Goal: Task Accomplishment & Management: Manage account settings

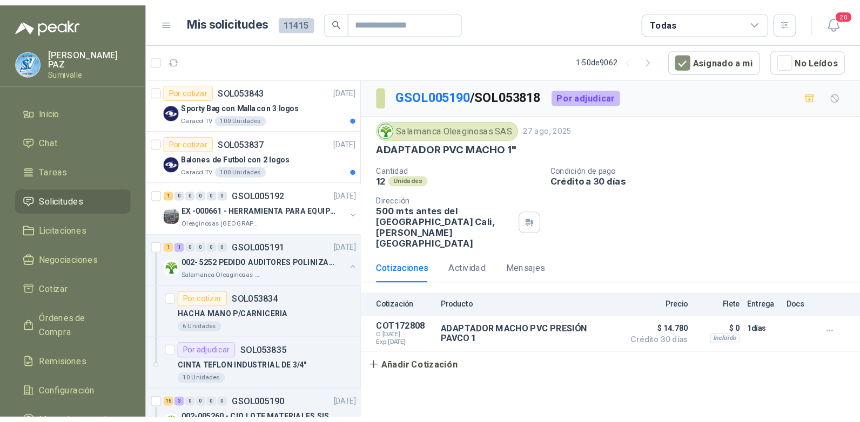
scroll to position [270, 0]
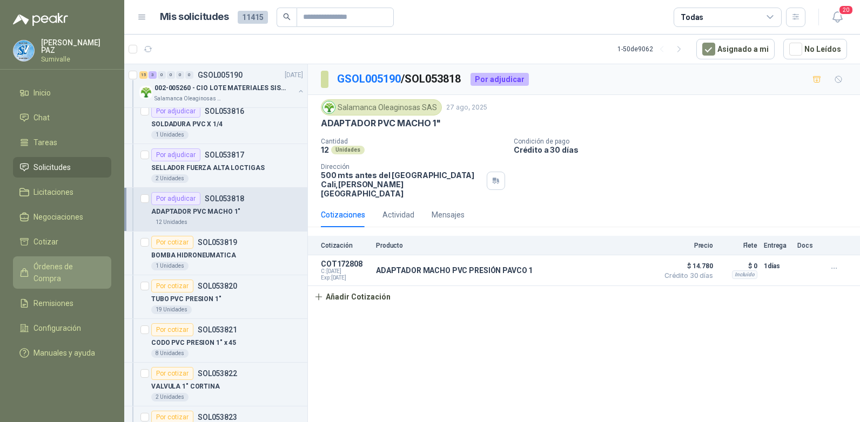
click at [79, 271] on link "Órdenes de Compra" at bounding box center [62, 273] width 98 height 32
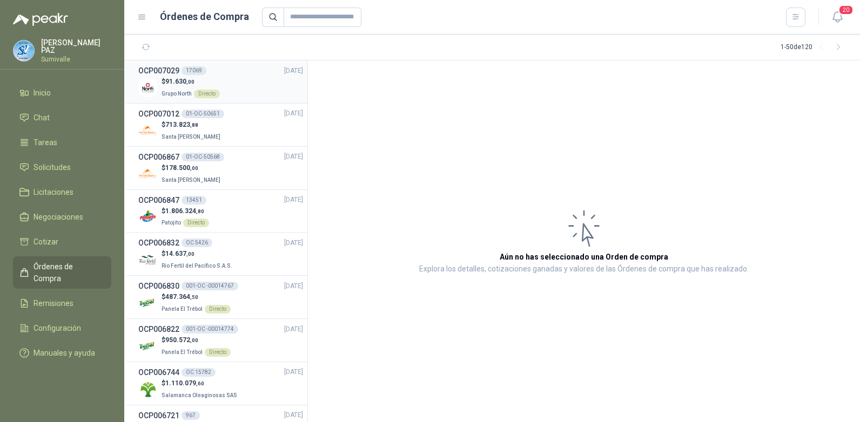
click at [232, 85] on div "$ 91.630 ,00 Grupo North Directo" at bounding box center [220, 88] width 165 height 22
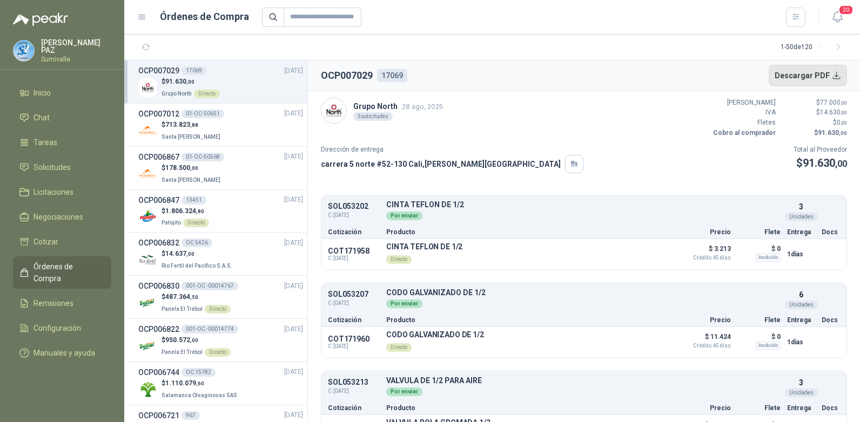
click at [733, 73] on button "Descargar PDF" at bounding box center [808, 76] width 79 height 22
click at [64, 169] on span "Solicitudes" at bounding box center [51, 168] width 37 height 12
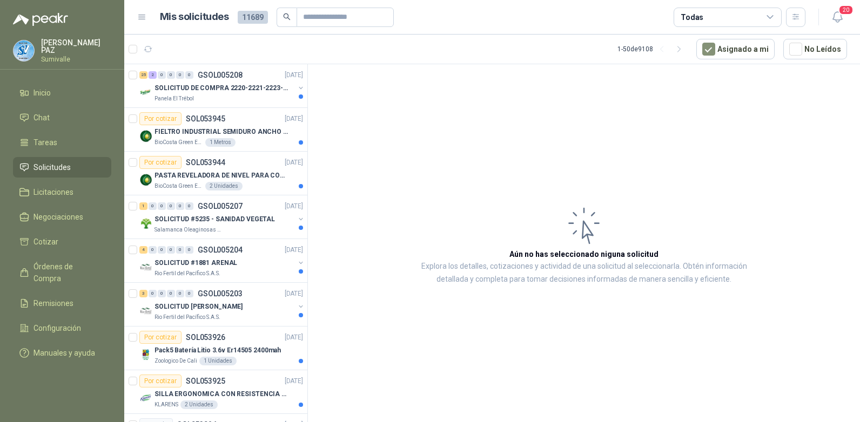
click at [733, 19] on div "Todas" at bounding box center [728, 17] width 108 height 19
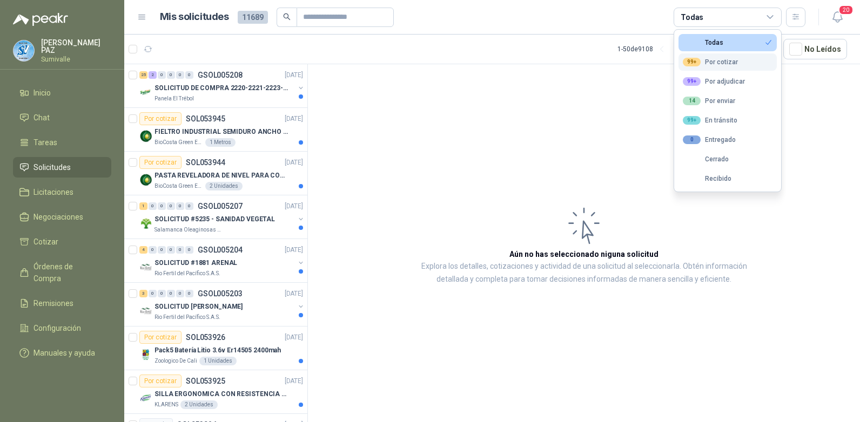
click at [733, 58] on button "99+ Por cotizar" at bounding box center [727, 61] width 98 height 17
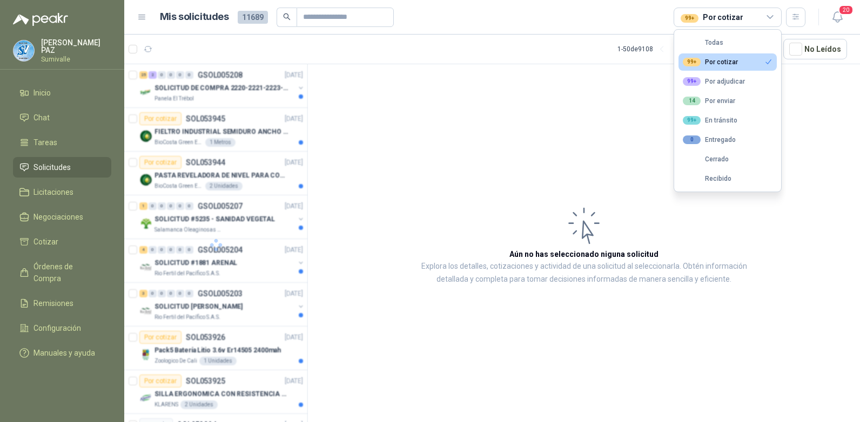
click at [609, 97] on article "Aún no has seleccionado niguna solicitud Explora los detalles, cotizaciones y a…" at bounding box center [584, 245] width 552 height 362
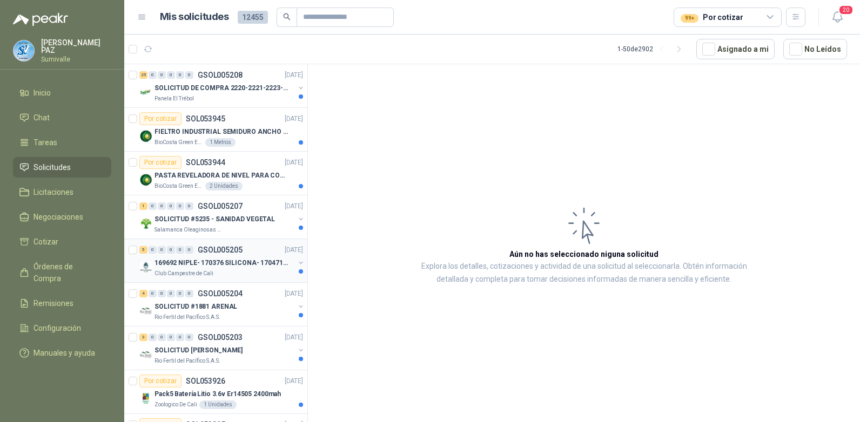
click at [200, 265] on p "169692 NIPLE- 170376 SILICONA- 170471 VALVULA REG" at bounding box center [221, 263] width 135 height 10
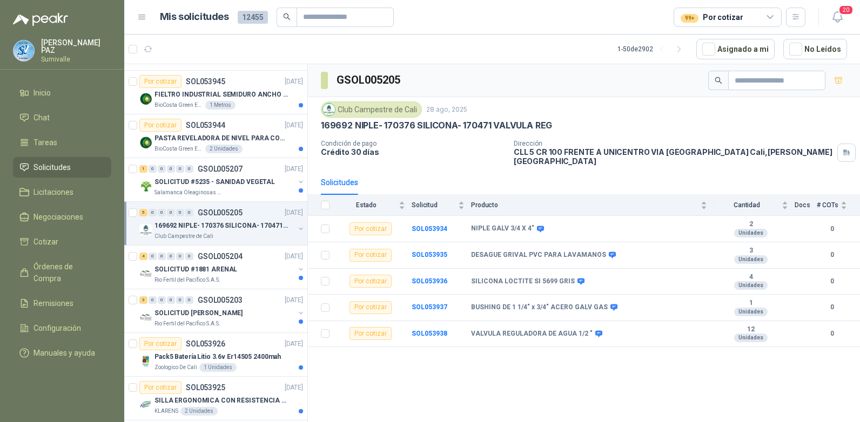
scroll to position [54, 0]
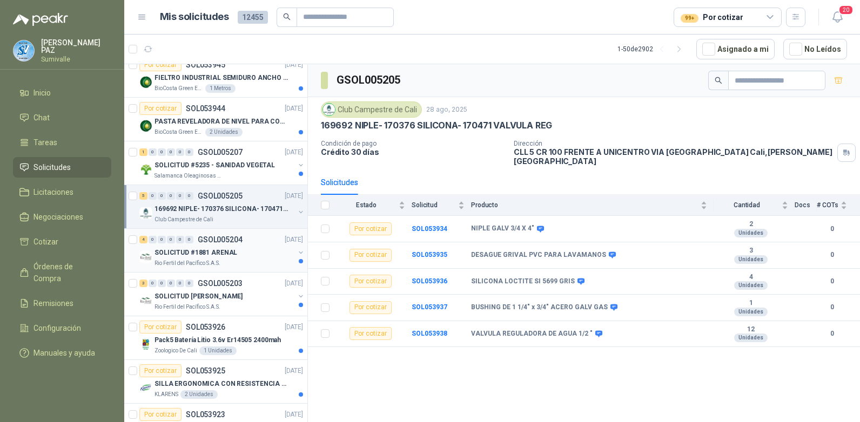
click at [256, 255] on div "SOLICITUD #1881 ARENAL" at bounding box center [224, 252] width 140 height 13
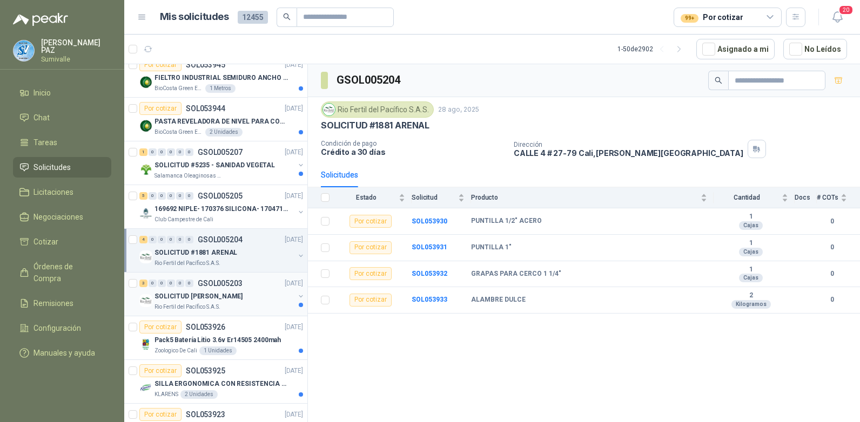
click at [253, 299] on div "SOLICITUD [PERSON_NAME]" at bounding box center [224, 296] width 140 height 13
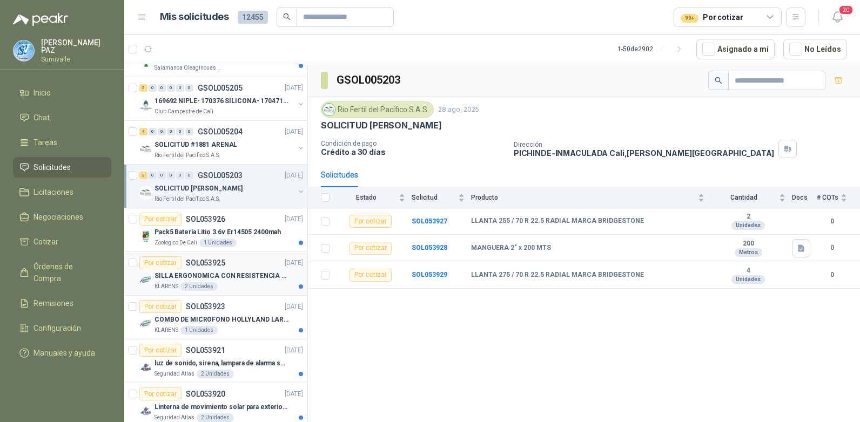
scroll to position [216, 0]
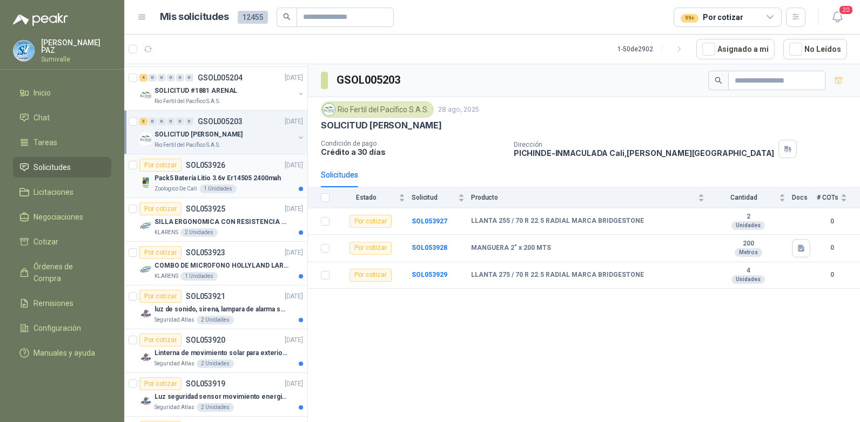
click at [229, 173] on p "Pack5 Batería Litio 3.6v Er14505 2400mah" at bounding box center [217, 178] width 126 height 10
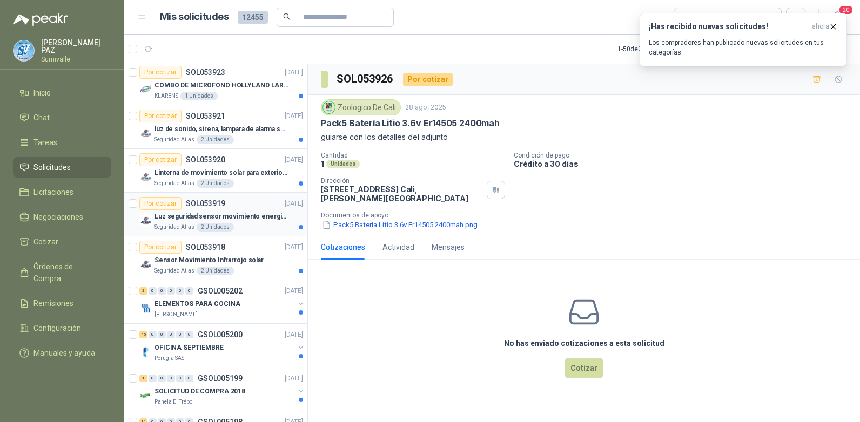
scroll to position [378, 0]
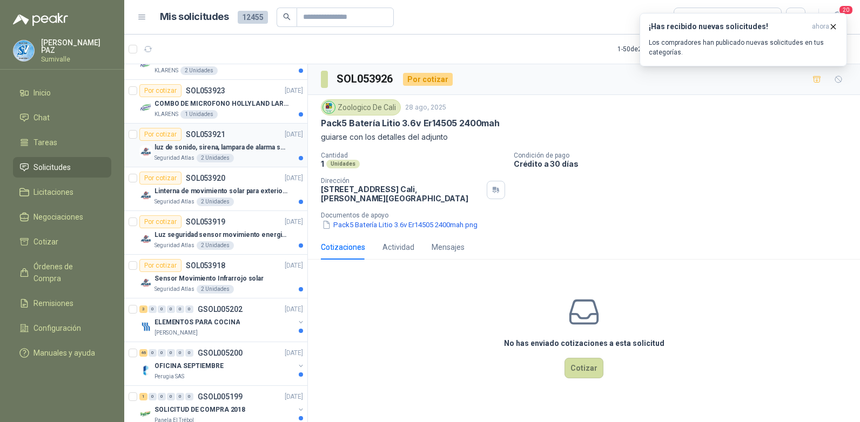
click at [237, 147] on p "luz de sonido, sirena, lampara de alarma solar" at bounding box center [221, 148] width 135 height 10
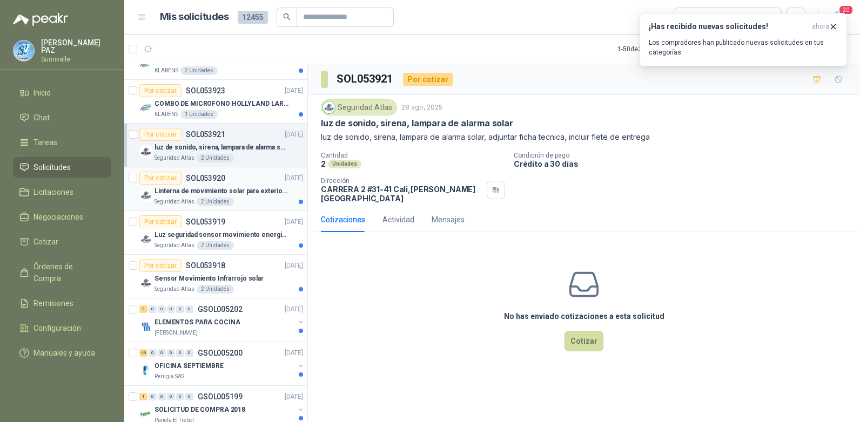
click at [235, 180] on div "Por cotizar SOL053920 [DATE]" at bounding box center [221, 178] width 164 height 13
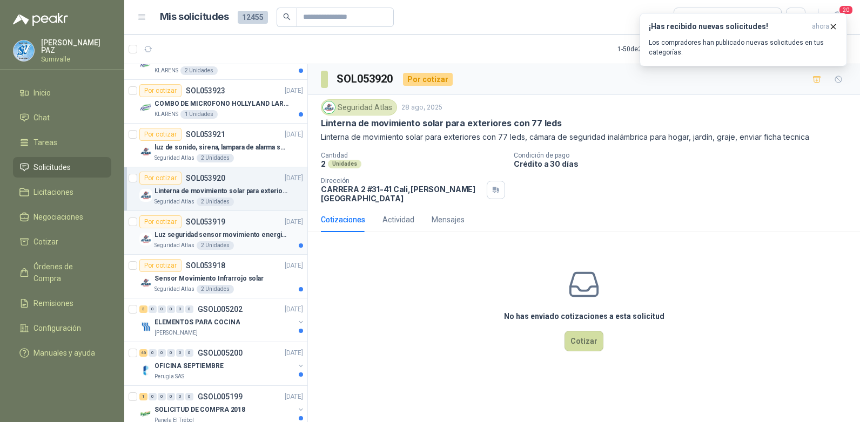
click at [258, 232] on p "Luz seguridad sensor movimiento energia solar" at bounding box center [221, 235] width 135 height 10
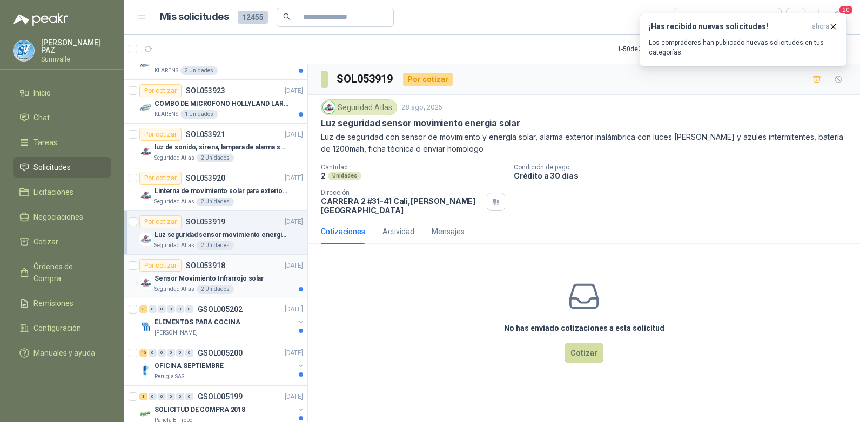
click at [267, 277] on div "Sensor Movimiento Infrarrojo solar" at bounding box center [228, 278] width 149 height 13
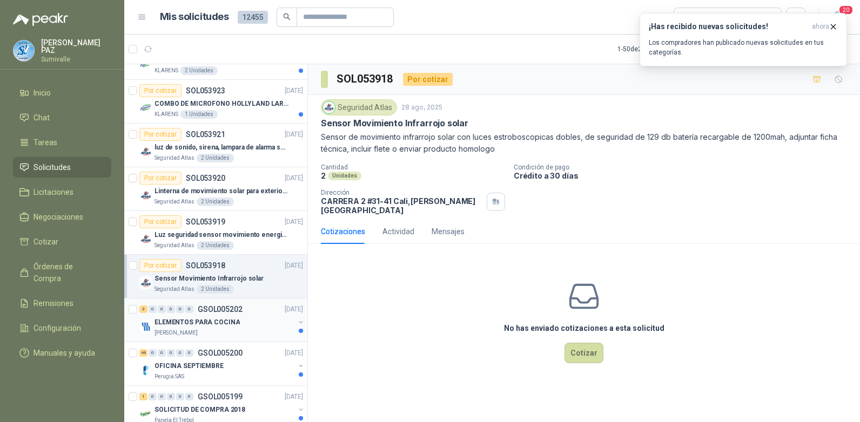
click at [219, 321] on p "ELEMENTOS PARA COCINA" at bounding box center [196, 323] width 85 height 10
